Goal: Communication & Community: Answer question/provide support

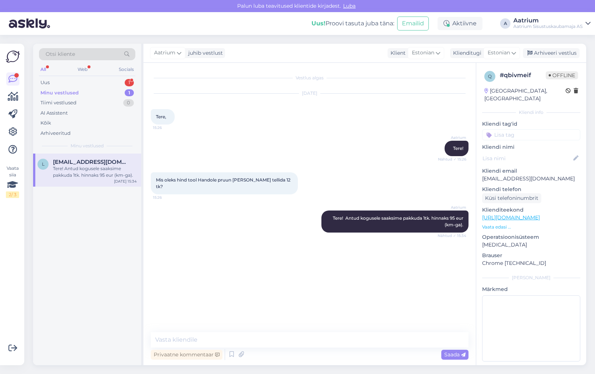
click at [186, 263] on div "Vestlus algas [DATE] Tere, 15:26 Aatrium Tere! Nähtud ✓ 15:26 Mis oleks hind to…" at bounding box center [313, 198] width 324 height 256
click at [47, 83] on div "Uus" at bounding box center [44, 82] width 9 height 7
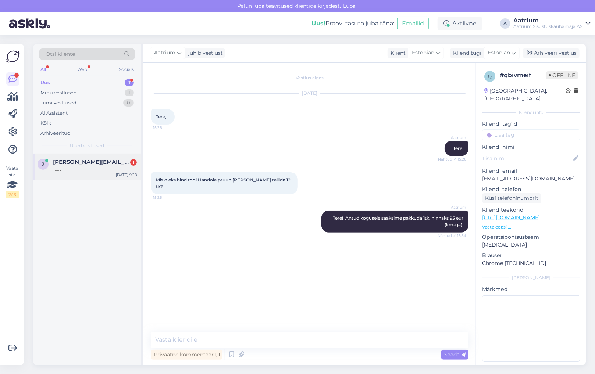
click at [58, 166] on div at bounding box center [95, 168] width 84 height 7
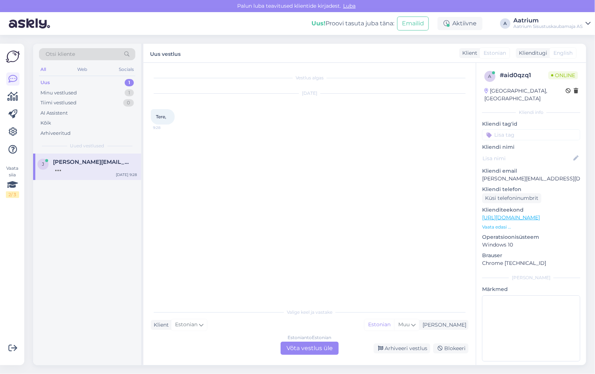
click at [303, 349] on div "Estonian to Estonian Võta vestlus üle" at bounding box center [310, 348] width 58 height 13
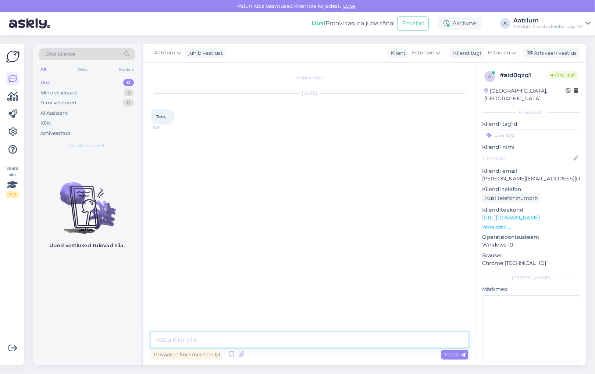
click at [276, 341] on textarea at bounding box center [310, 339] width 318 height 15
type textarea "Tere!"
click at [455, 356] on span "Saada" at bounding box center [454, 354] width 21 height 7
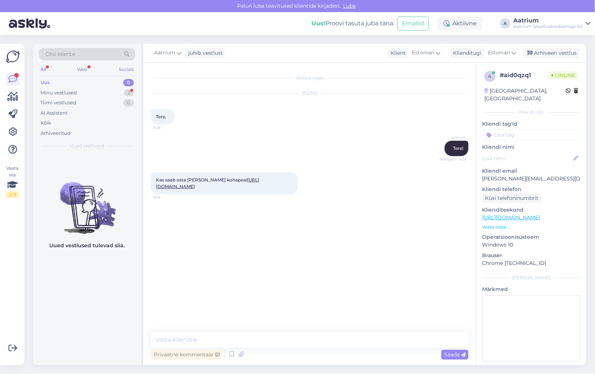
click at [224, 303] on div "Vestlus algas [DATE] Tere, 9:28 Aatrium Tere! Nähtud ✓ 9:29 Kas saab osta [PERS…" at bounding box center [313, 198] width 324 height 256
click at [272, 338] on textarea at bounding box center [310, 339] width 318 height 15
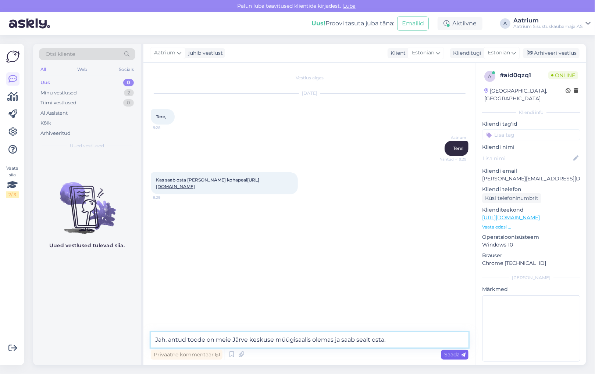
type textarea "Jah, antud toode on meie Järve keskuse müügisaalis olemas ja saab sealt osta."
click at [450, 354] on span "Saada" at bounding box center [454, 354] width 21 height 7
